Goal: Navigation & Orientation: Find specific page/section

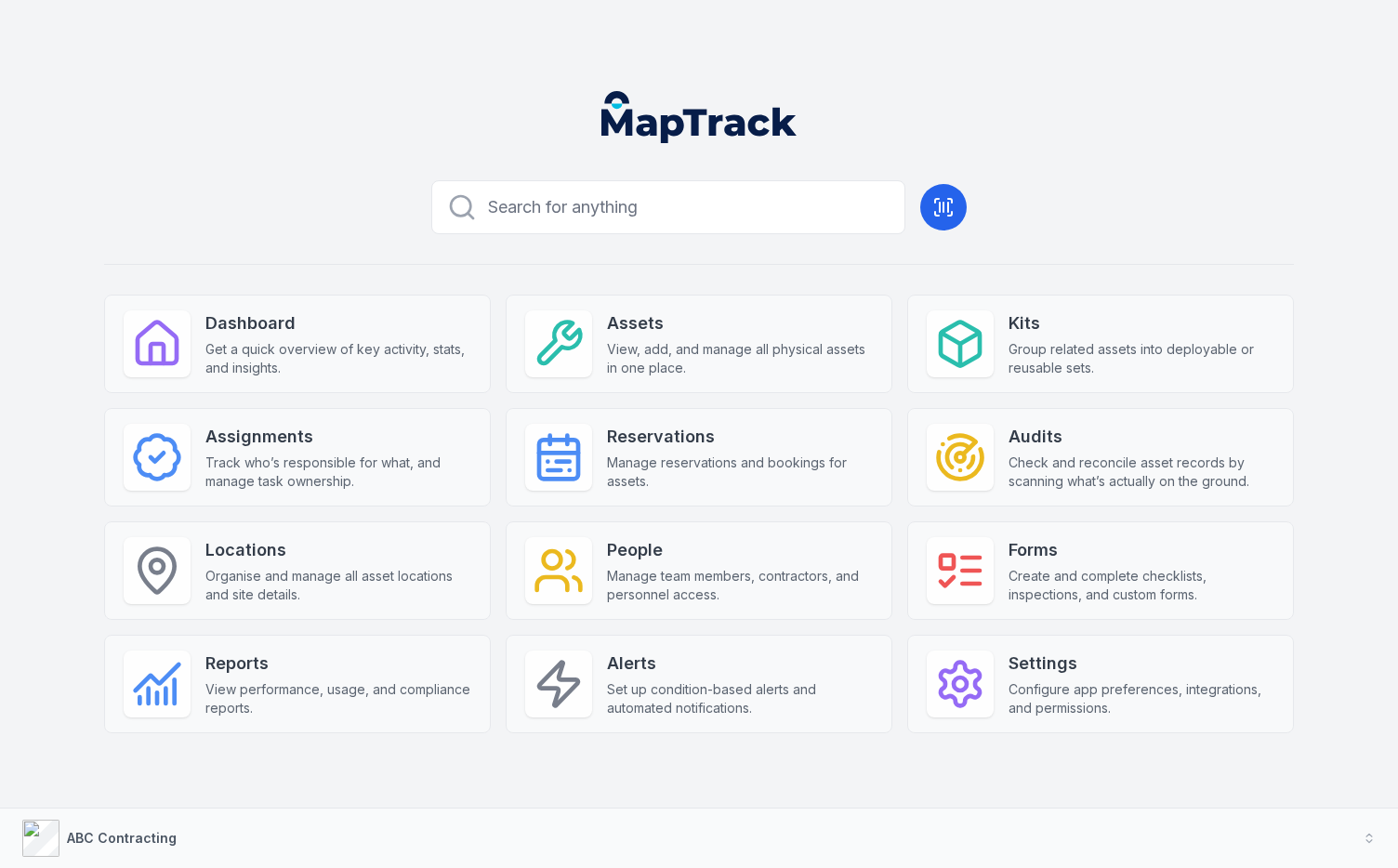
click at [1243, 125] on header at bounding box center [699, 125] width 1353 height 97
click at [1224, 135] on header at bounding box center [699, 125] width 1353 height 97
click at [1222, 124] on header at bounding box center [699, 125] width 1353 height 97
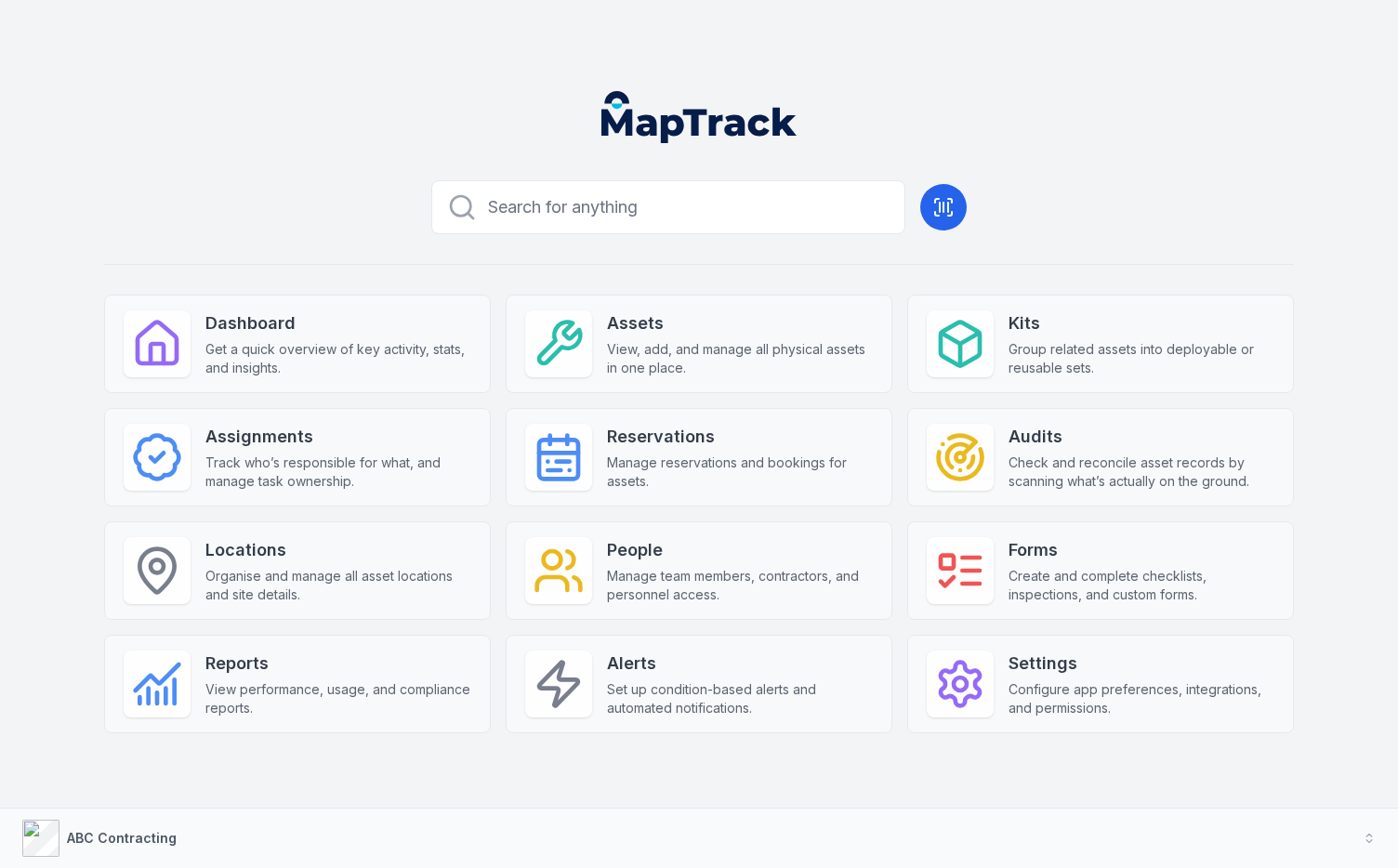
click at [1222, 124] on header at bounding box center [699, 125] width 1353 height 97
click at [553, 761] on div "Search for anything Dashboard Get a quick overview of key activity, stats, and …" at bounding box center [699, 483] width 1190 height 620
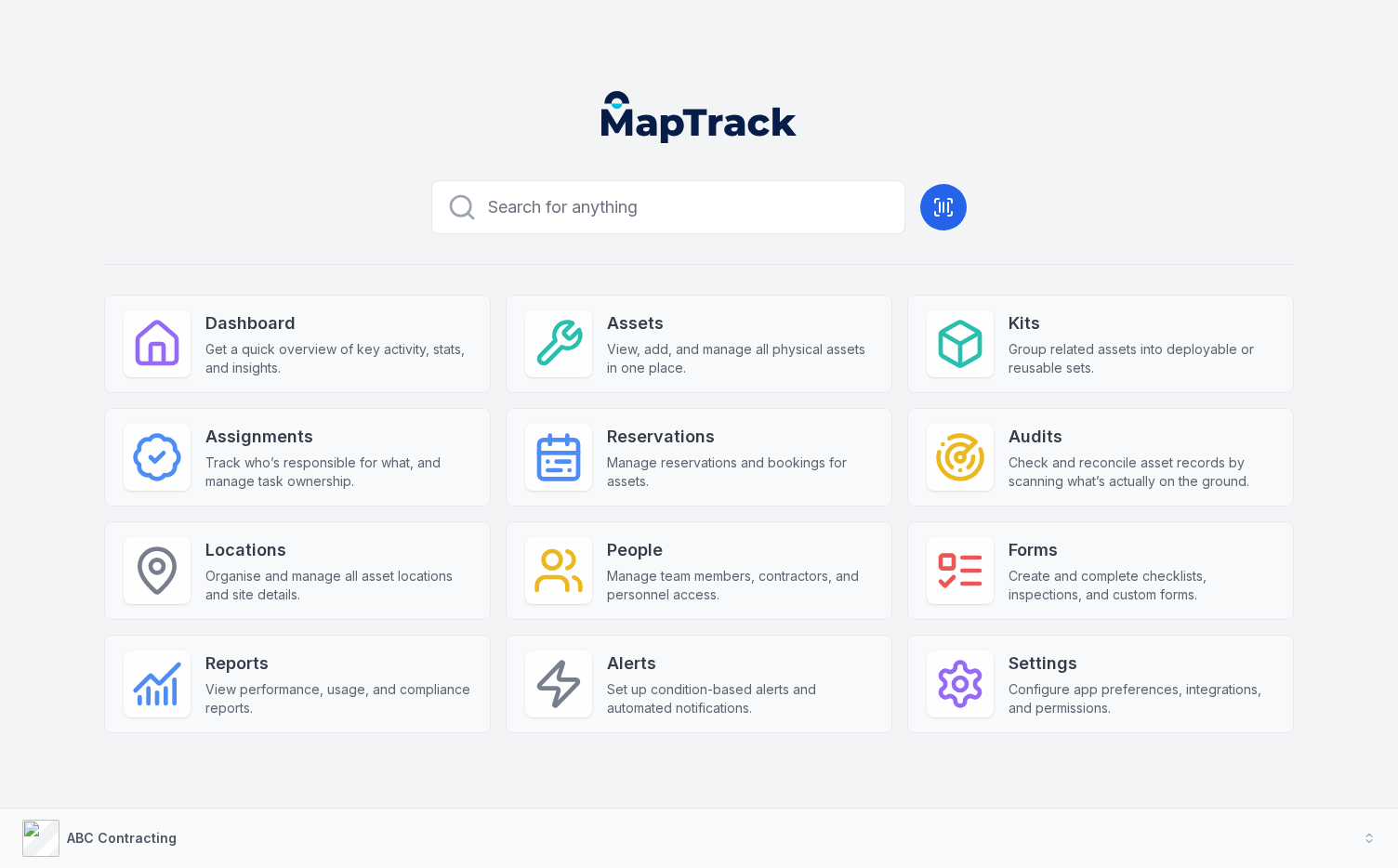
click at [553, 761] on div "Search for anything Dashboard Get a quick overview of key activity, stats, and …" at bounding box center [699, 483] width 1190 height 620
click at [719, 767] on div "Search for anything Dashboard Get a quick overview of key activity, stats, and …" at bounding box center [699, 483] width 1190 height 620
click at [1058, 207] on div "Search for anything Dashboard Get a quick overview of key activity, stats, and …" at bounding box center [699, 483] width 1190 height 620
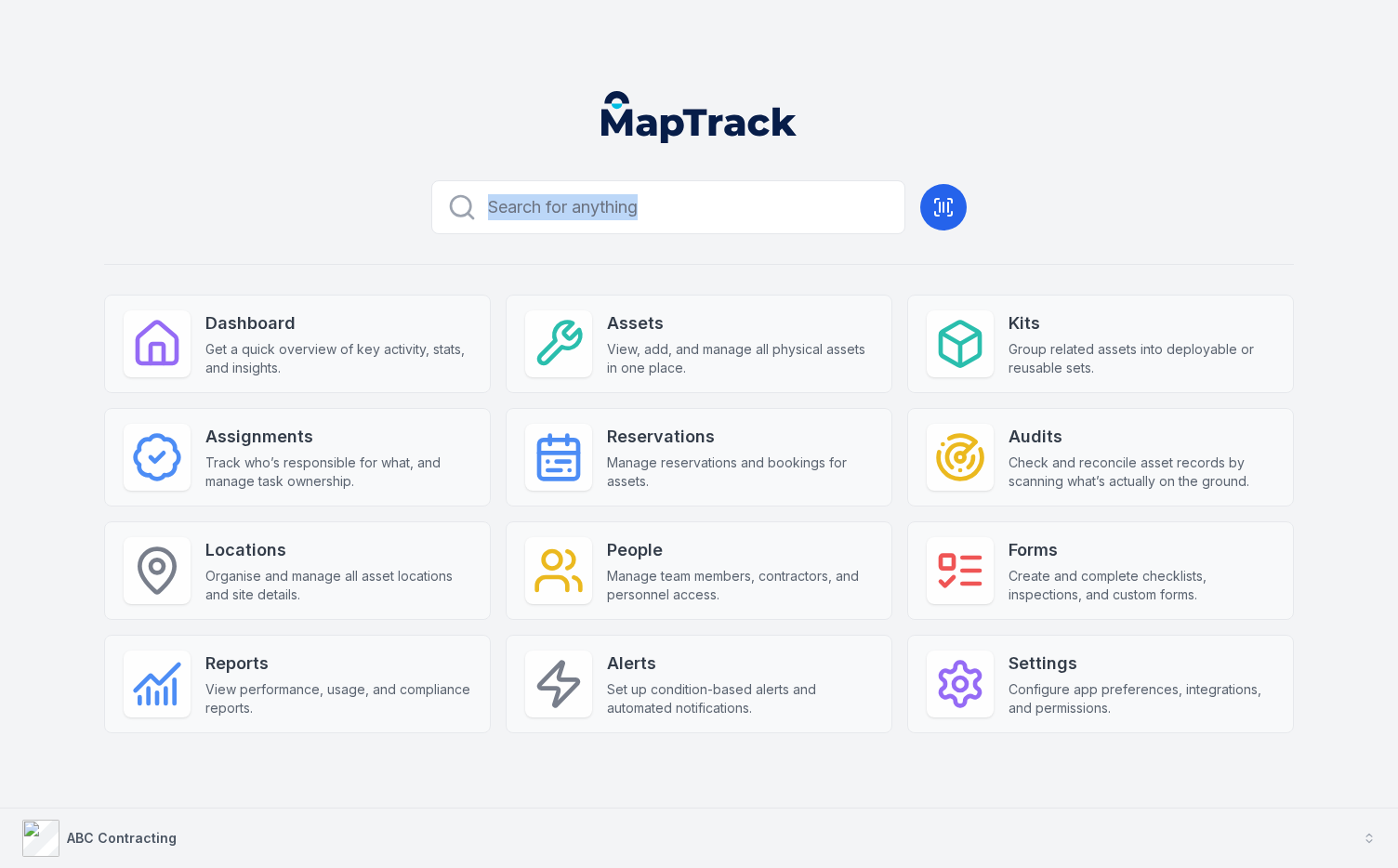
click at [580, 820] on button "ABC Contracting" at bounding box center [699, 838] width 1398 height 60
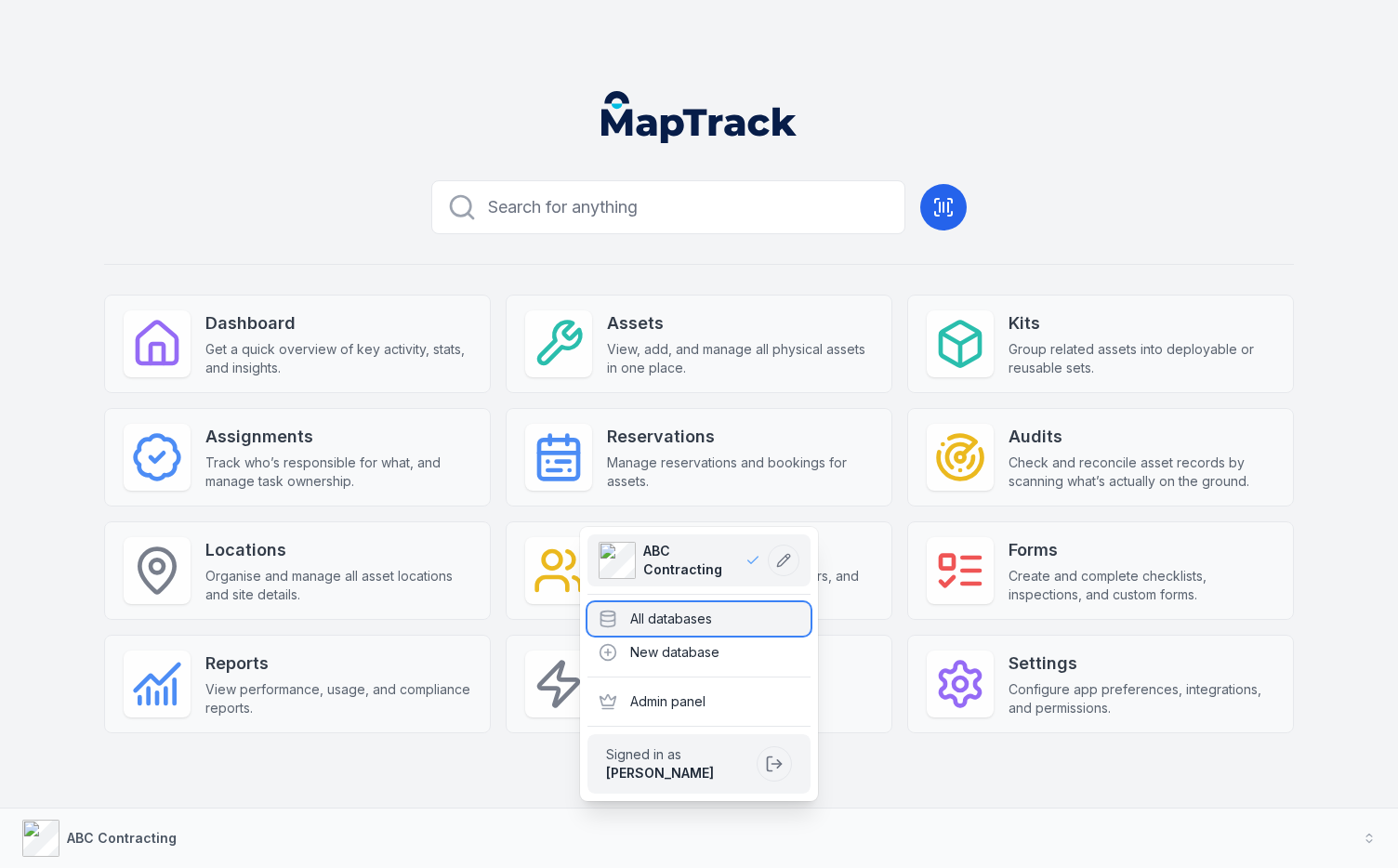
click at [648, 621] on div "All databases" at bounding box center [699, 619] width 223 height 33
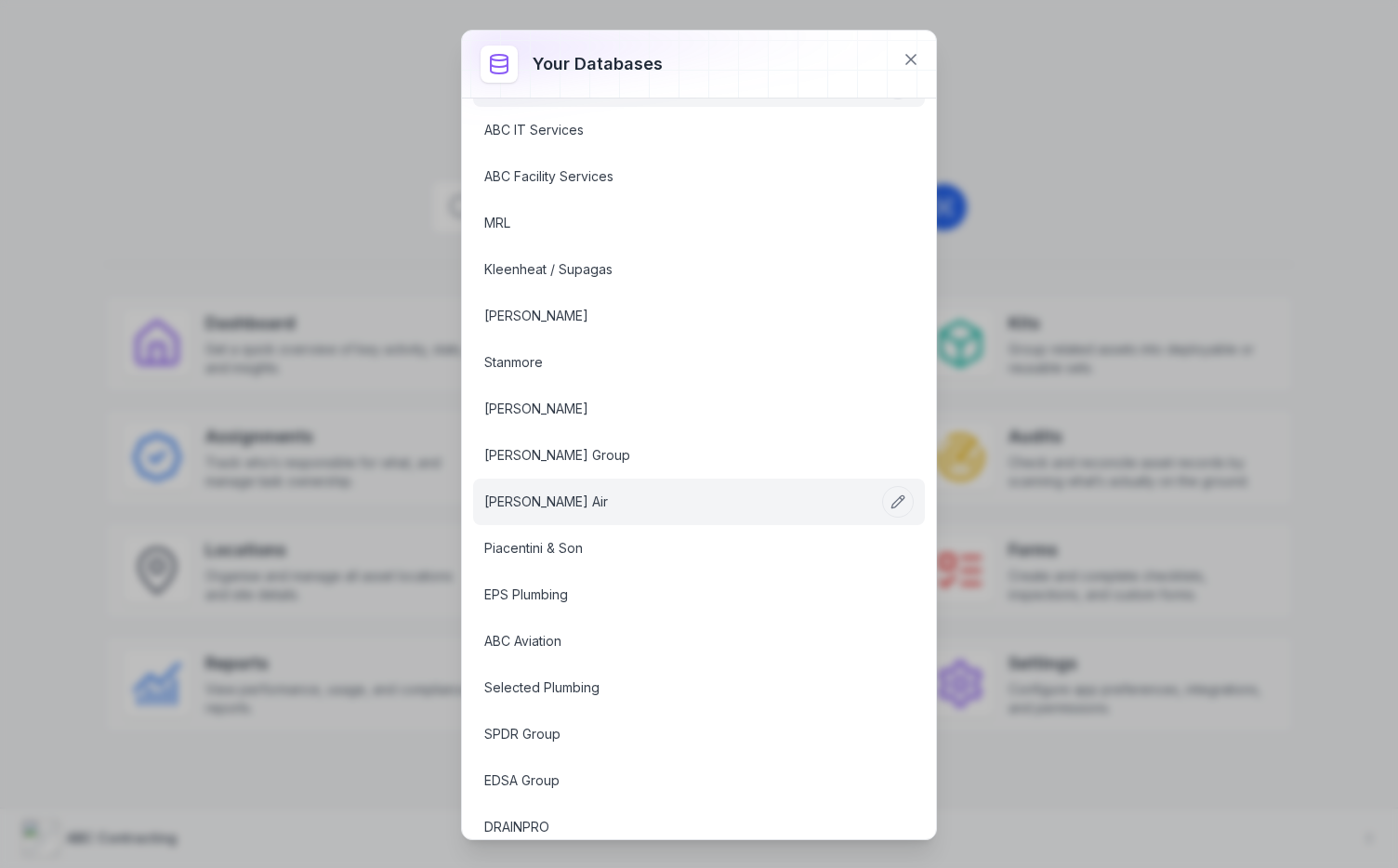
scroll to position [301, 0]
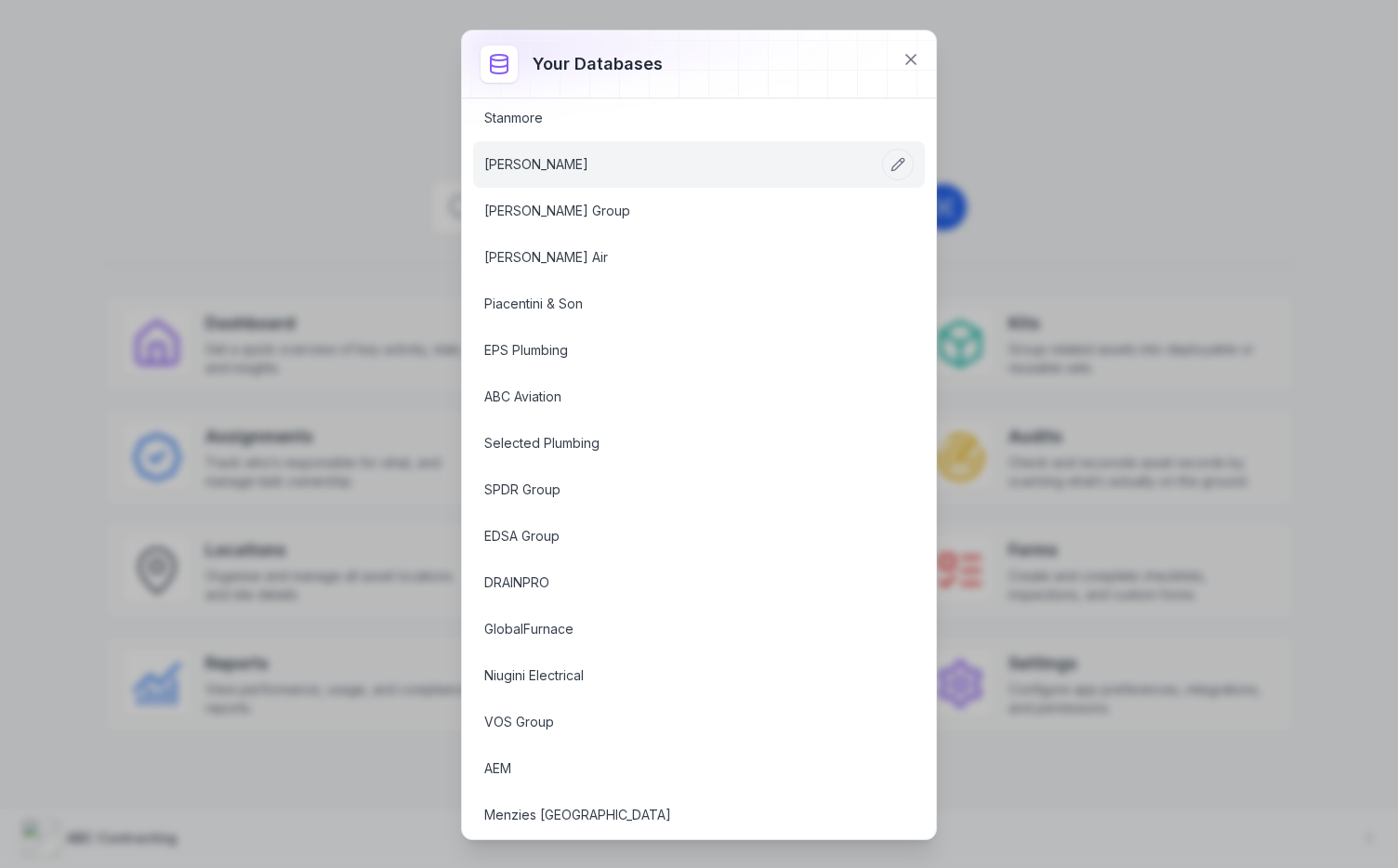
click at [583, 170] on link "[PERSON_NAME]" at bounding box center [676, 165] width 384 height 19
